Goal: Find contact information: Find contact information

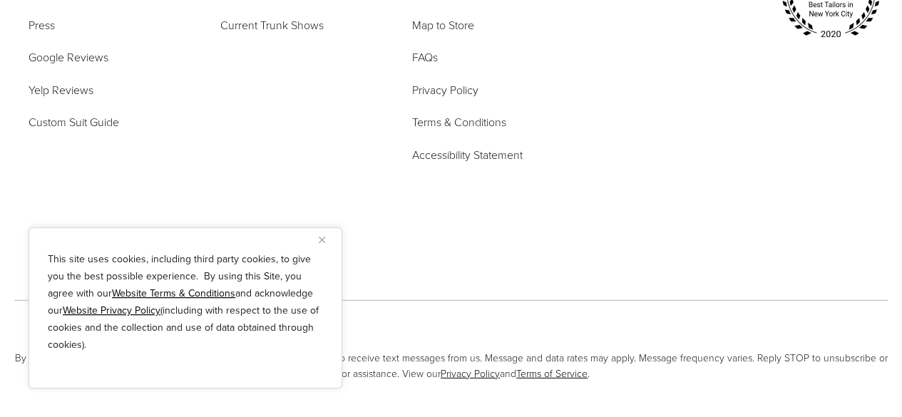
click at [324, 242] on img "Close" at bounding box center [322, 240] width 6 height 6
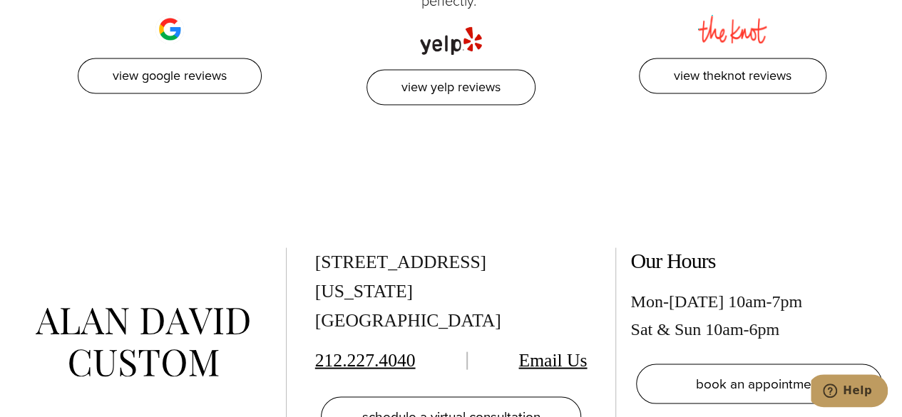
scroll to position [6652, 0]
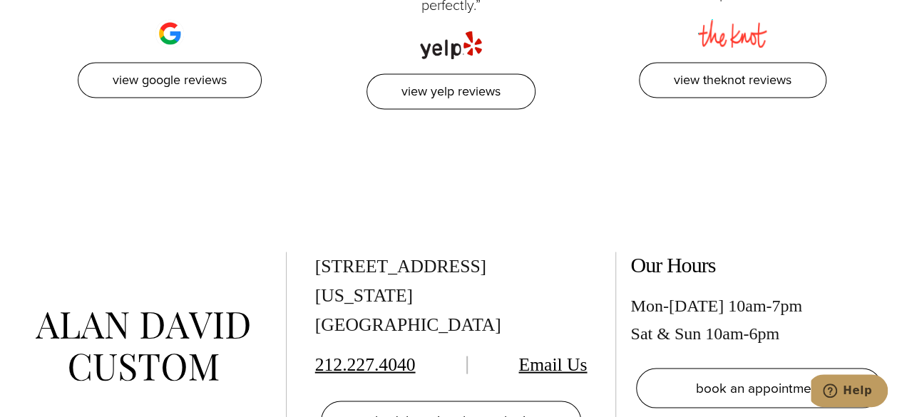
click at [545, 354] on link "Email Us" at bounding box center [552, 364] width 68 height 21
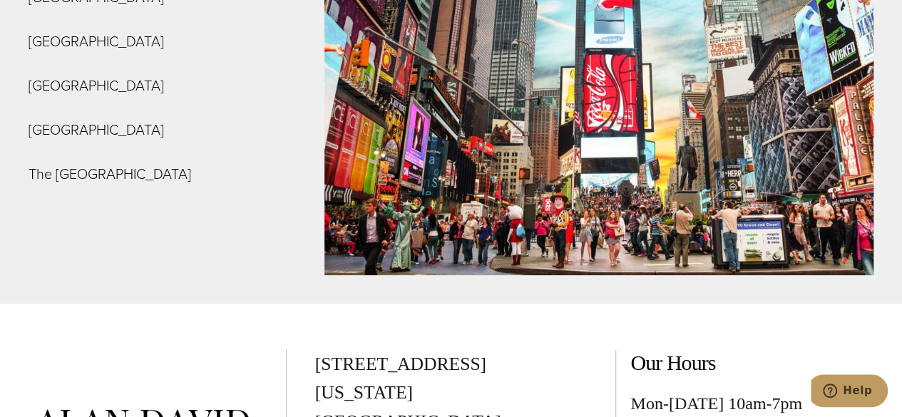
scroll to position [5443, 0]
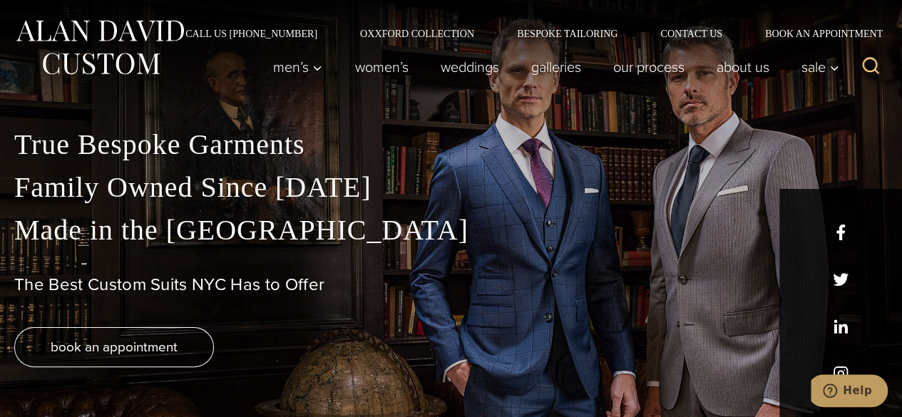
scroll to position [13, 0]
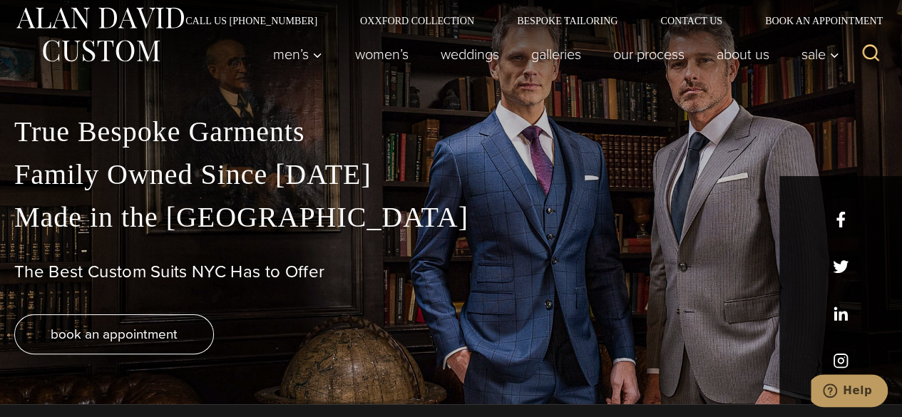
click at [839, 364] on div "True Bespoke Garments Family Owned Since [DATE] Made in [GEOGRAPHIC_DATA] The B…" at bounding box center [451, 258] width 902 height 294
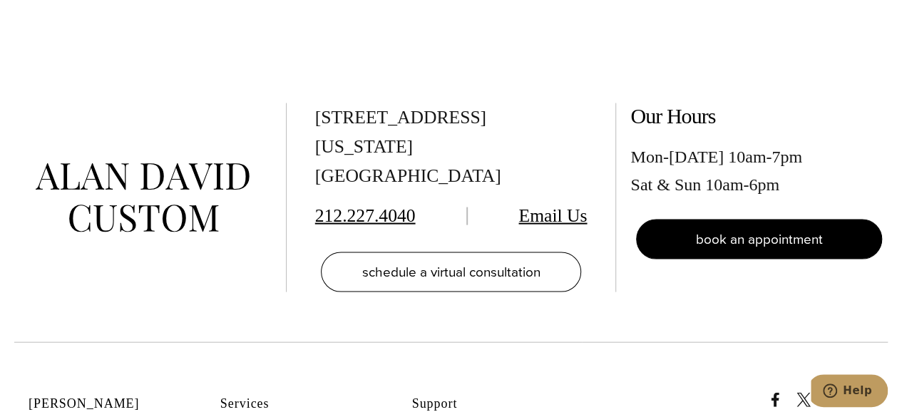
scroll to position [6801, 0]
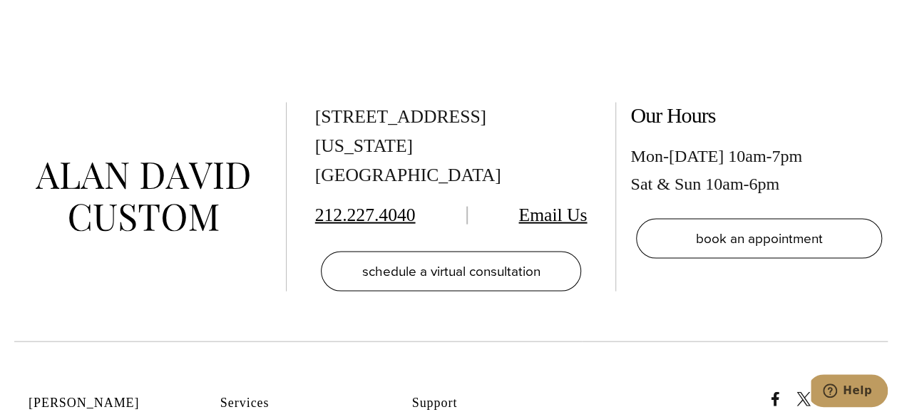
click at [864, 392] on icon "instagram" at bounding box center [866, 399] width 14 height 14
